Goal: Find specific page/section: Find specific page/section

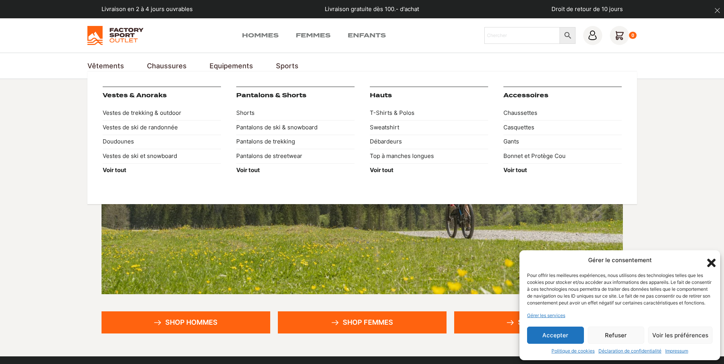
click at [268, 95] on link "Pantalons & Shorts" at bounding box center [271, 95] width 70 height 7
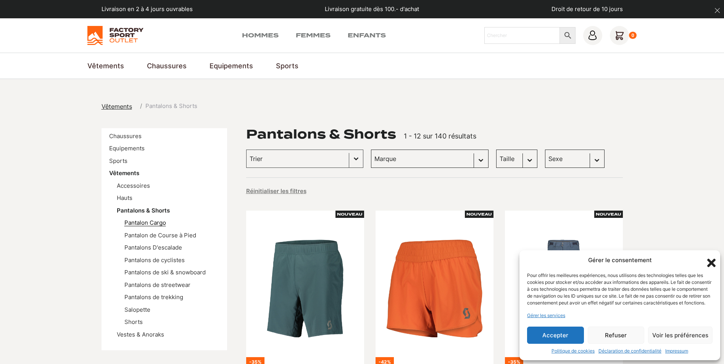
click at [161, 221] on link "Pantalon Cargo" at bounding box center [145, 222] width 42 height 7
